Goal: Information Seeking & Learning: Learn about a topic

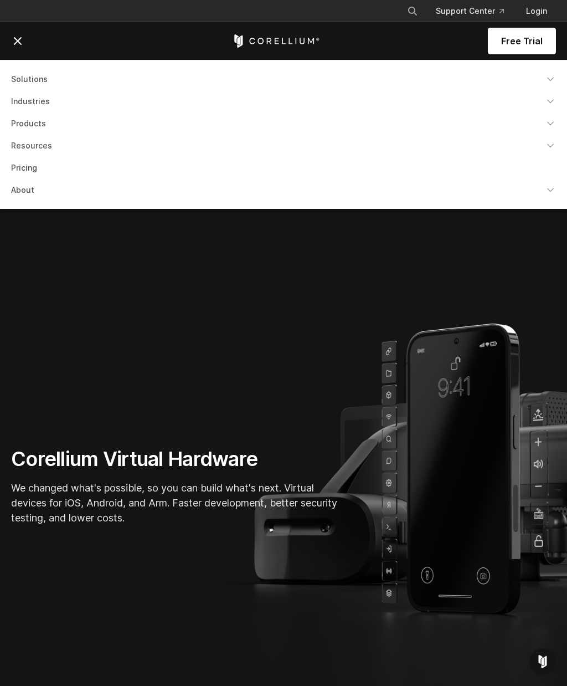
click at [30, 84] on link "Solutions" at bounding box center [283, 79] width 559 height 20
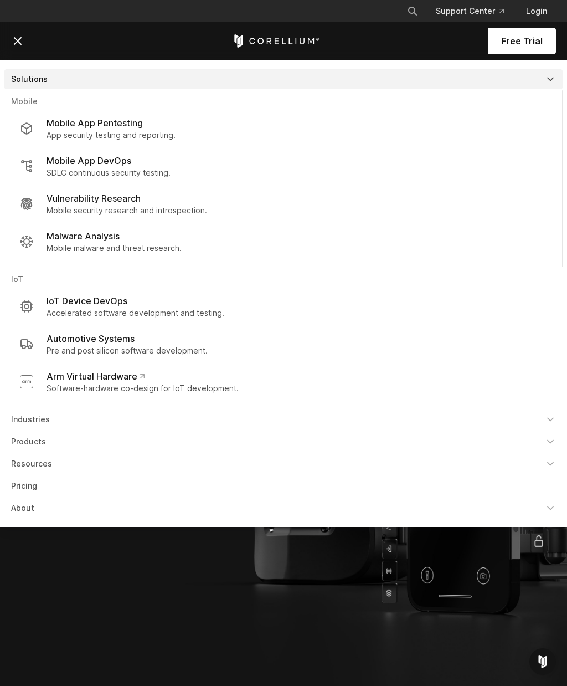
click at [43, 464] on link "Resources" at bounding box center [283, 464] width 559 height 20
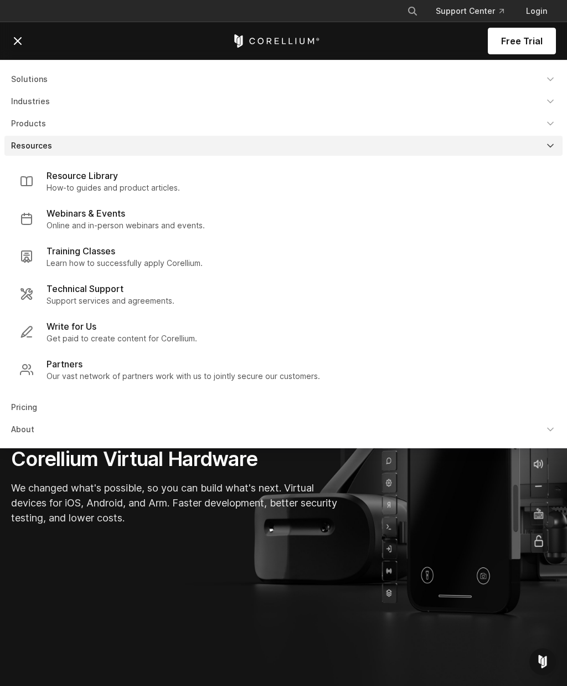
click at [30, 412] on link "Pricing" at bounding box center [283, 407] width 559 height 20
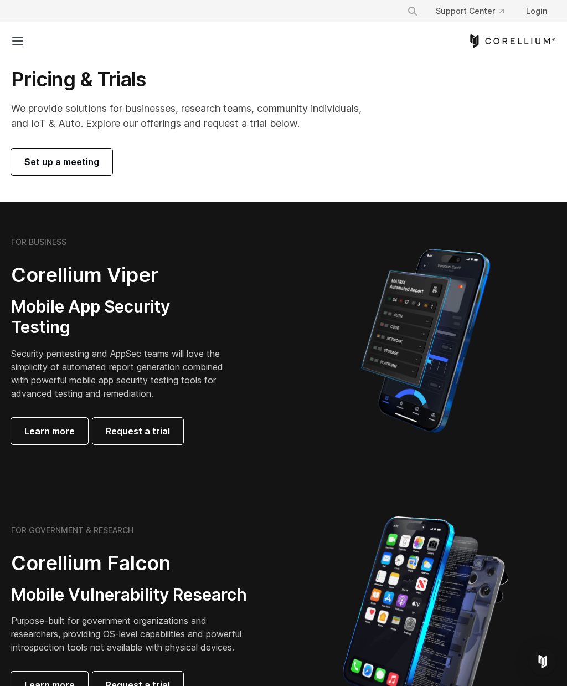
click at [23, 41] on line at bounding box center [18, 41] width 10 height 0
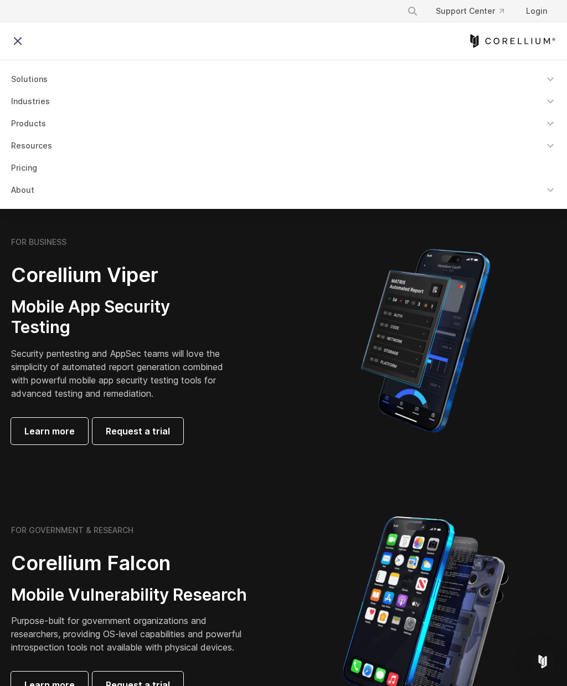
click at [32, 192] on link "About" at bounding box center [283, 190] width 559 height 20
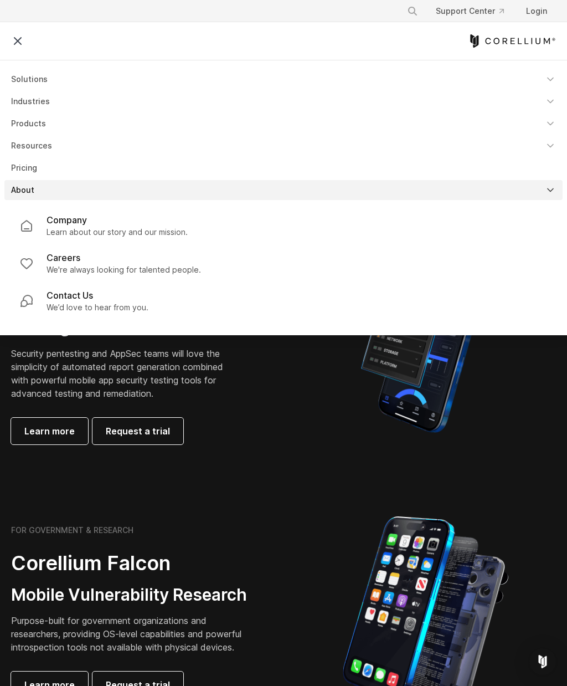
click at [49, 146] on link "Resources" at bounding box center [283, 146] width 559 height 20
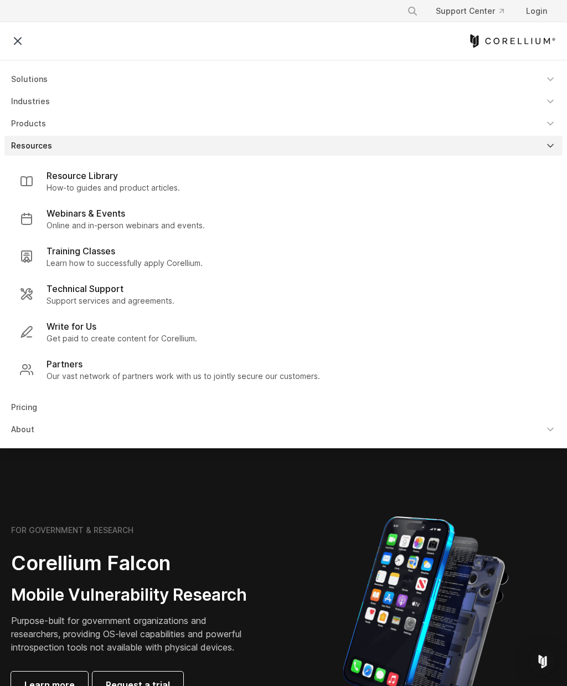
click at [96, 190] on p "How-to guides and product articles." at bounding box center [114, 187] width 134 height 11
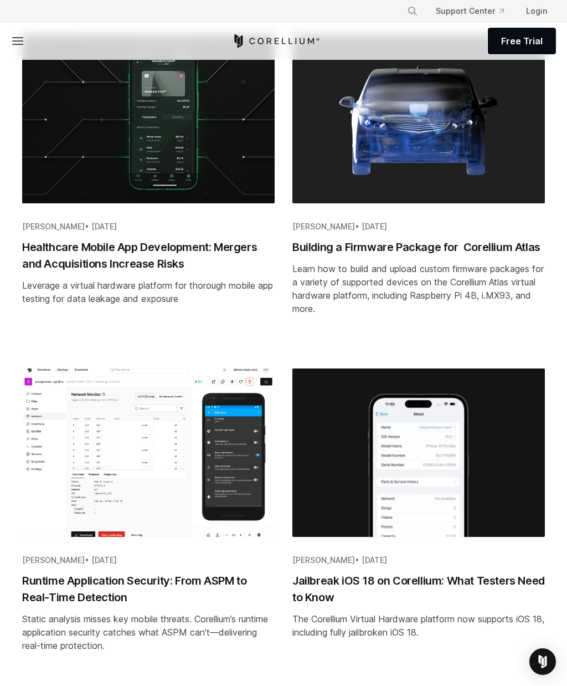
scroll to position [889, 0]
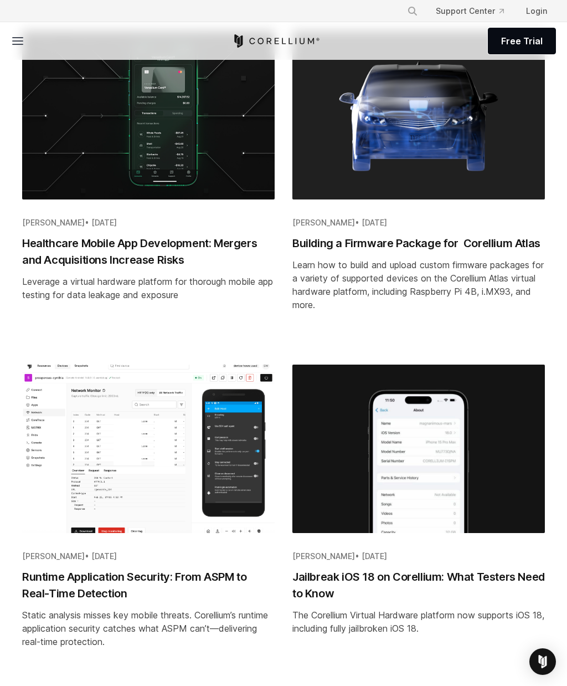
click at [394, 428] on img "Blog post summary: Jailbreak iOS 18 on Corellium: What Testers Need to Know" at bounding box center [419, 449] width 253 height 168
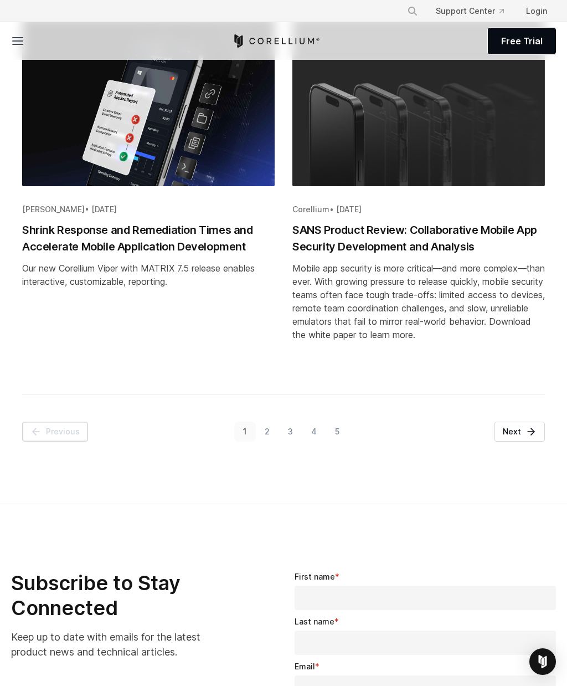
scroll to position [1917, 0]
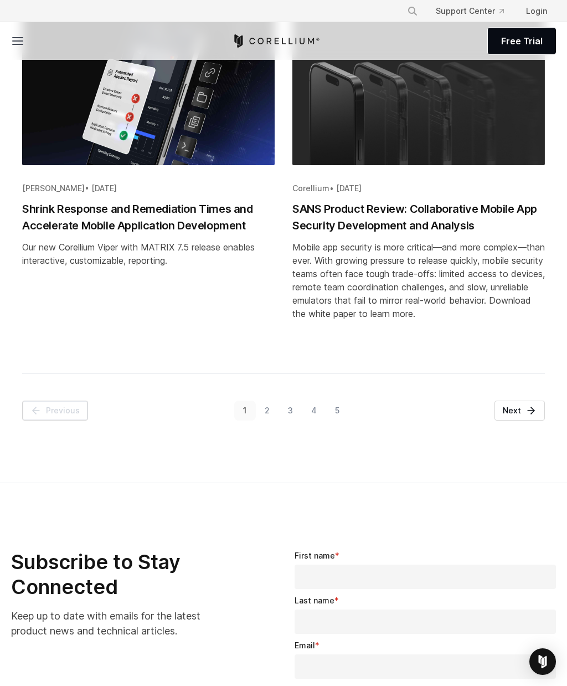
click at [268, 414] on link "2" at bounding box center [267, 411] width 23 height 20
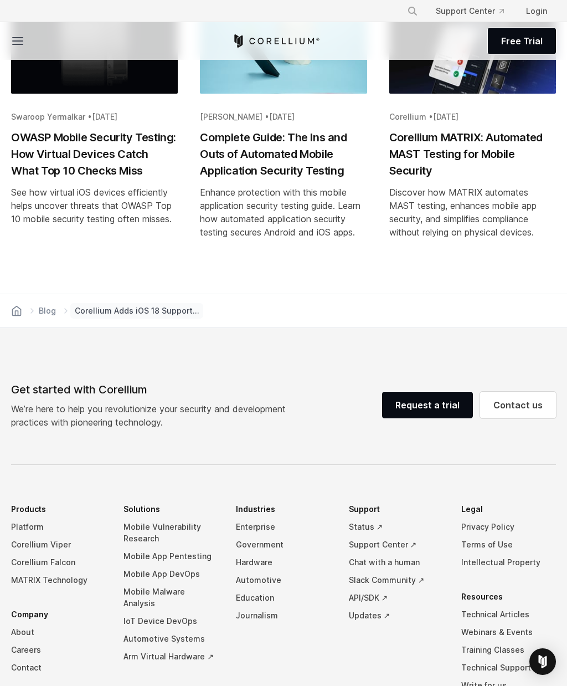
scroll to position [2672, 0]
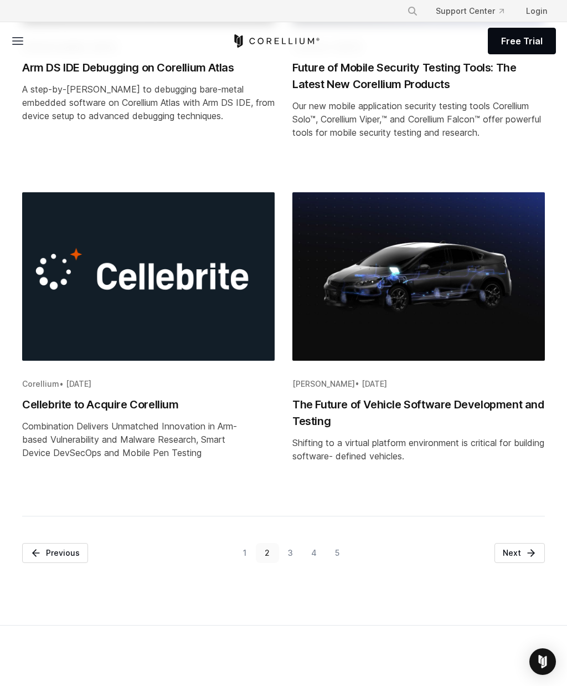
scroll to position [1754, 0]
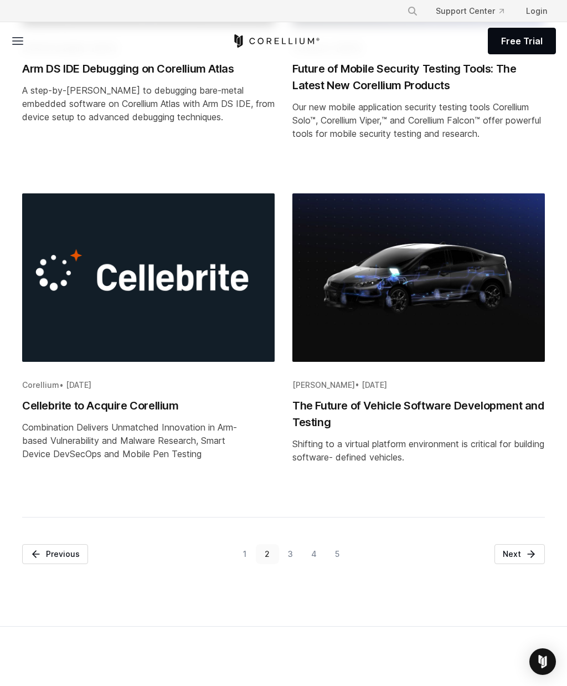
click at [293, 559] on link "3" at bounding box center [290, 554] width 23 height 20
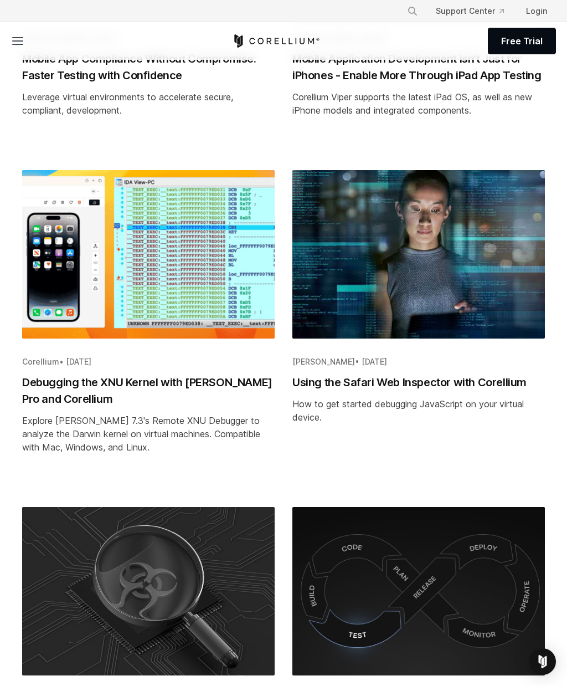
scroll to position [1091, 0]
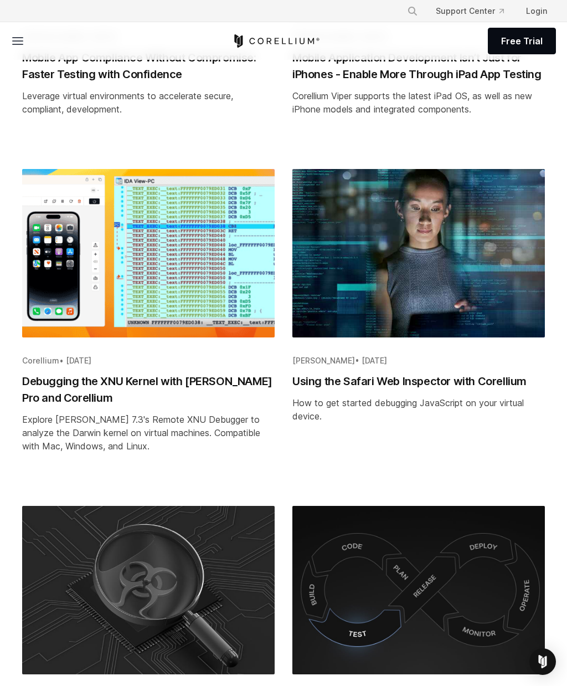
click at [239, 303] on img "Blog post summary: Debugging the XNU Kernel with IDA Pro and Corellium" at bounding box center [148, 253] width 253 height 168
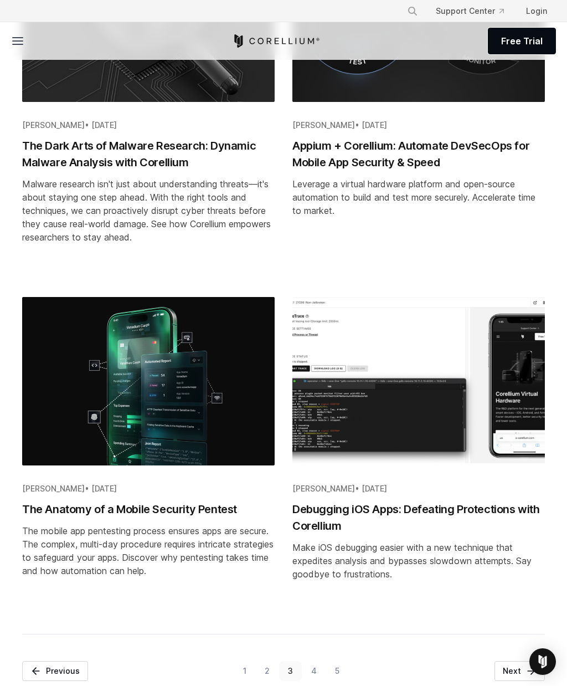
scroll to position [1663, 0]
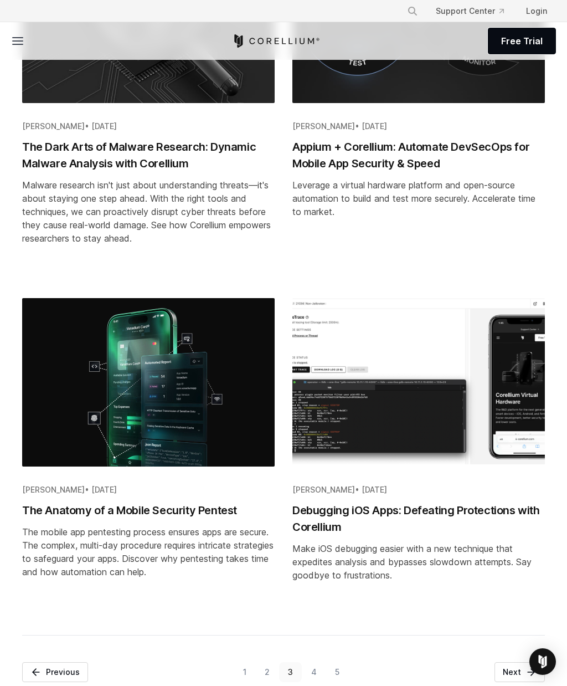
click at [317, 678] on link "4" at bounding box center [314, 672] width 24 height 20
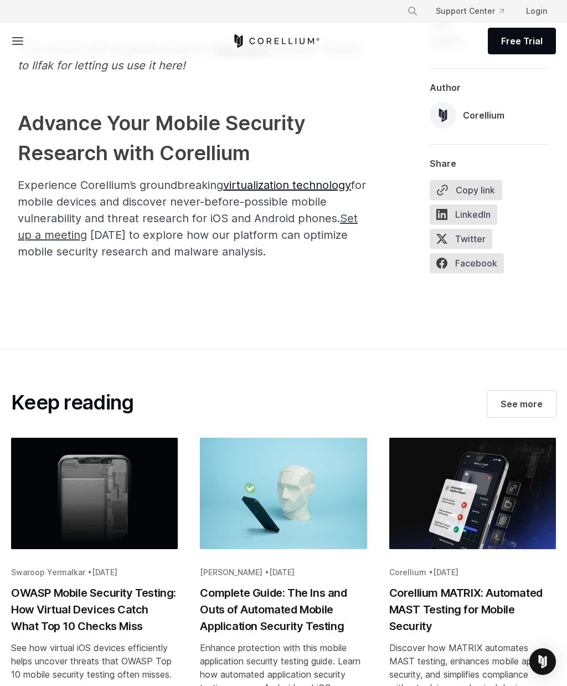
scroll to position [3164, 0]
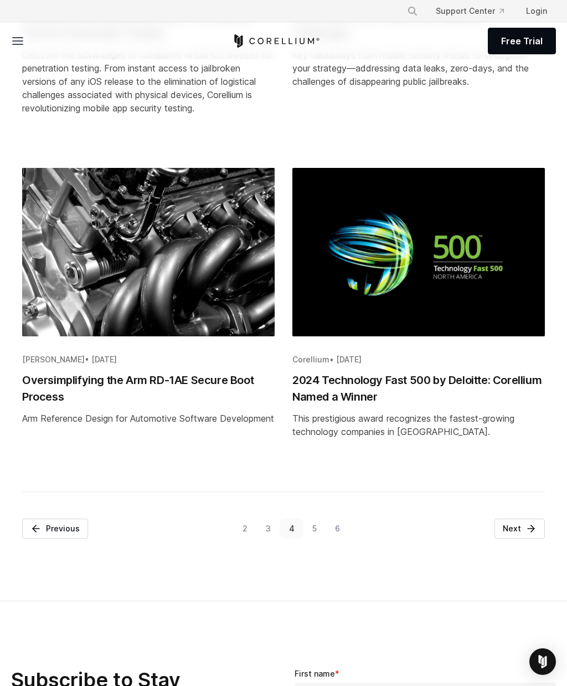
scroll to position [1810, 0]
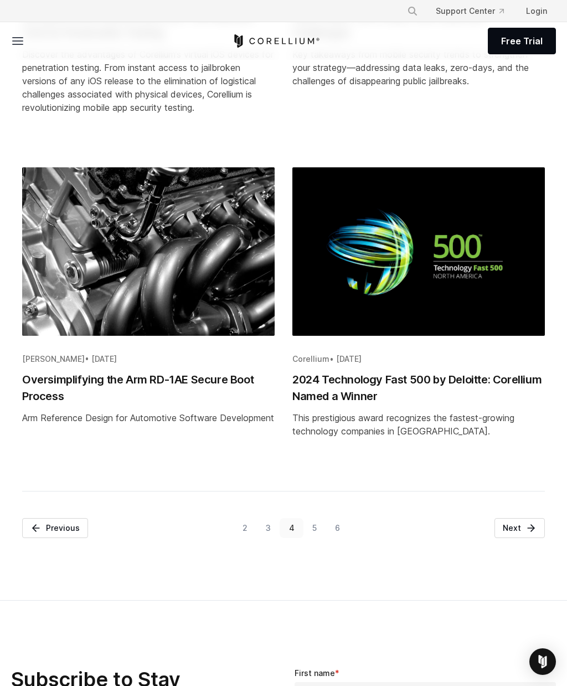
click at [316, 525] on link "5" at bounding box center [315, 528] width 23 height 20
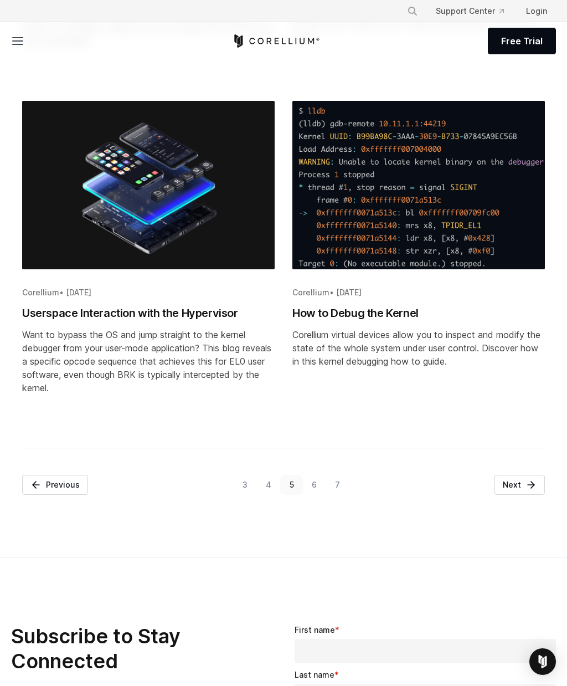
scroll to position [1937, 0]
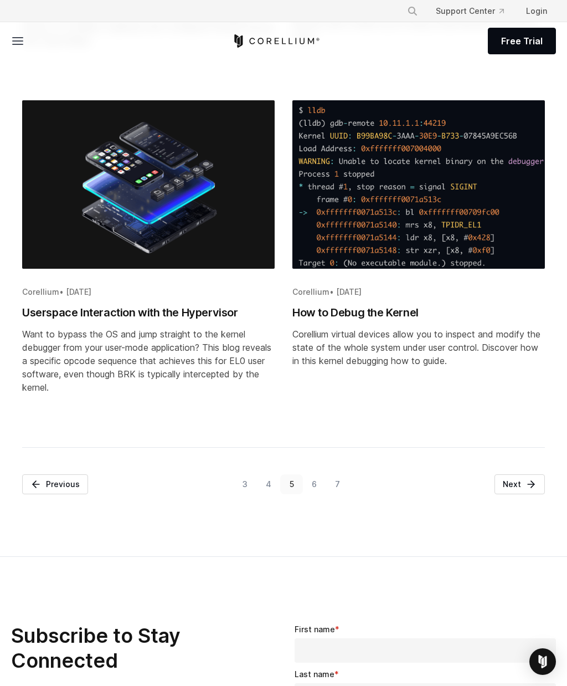
click at [316, 484] on link "6" at bounding box center [314, 484] width 23 height 20
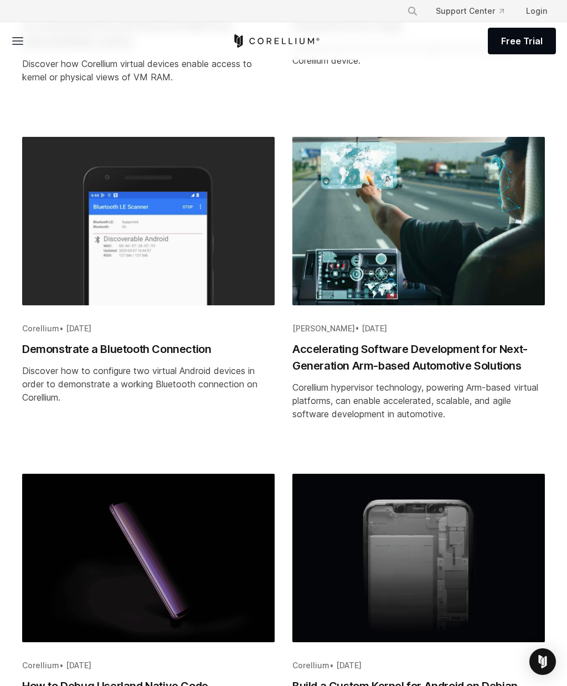
scroll to position [433, 0]
